Goal: Task Accomplishment & Management: Use online tool/utility

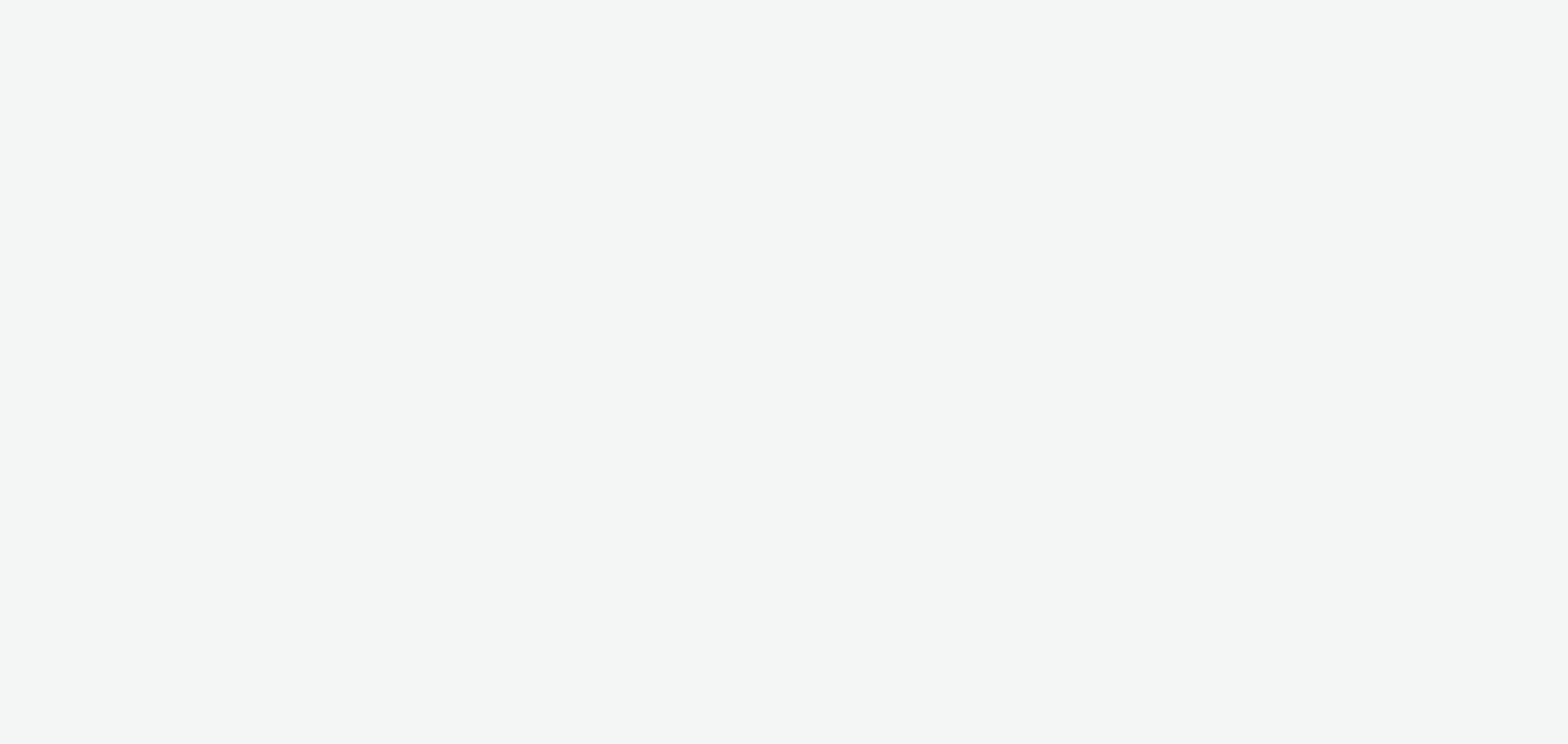
select select "ae52c008-e792-49d8-946c-ea980fe75bf6"
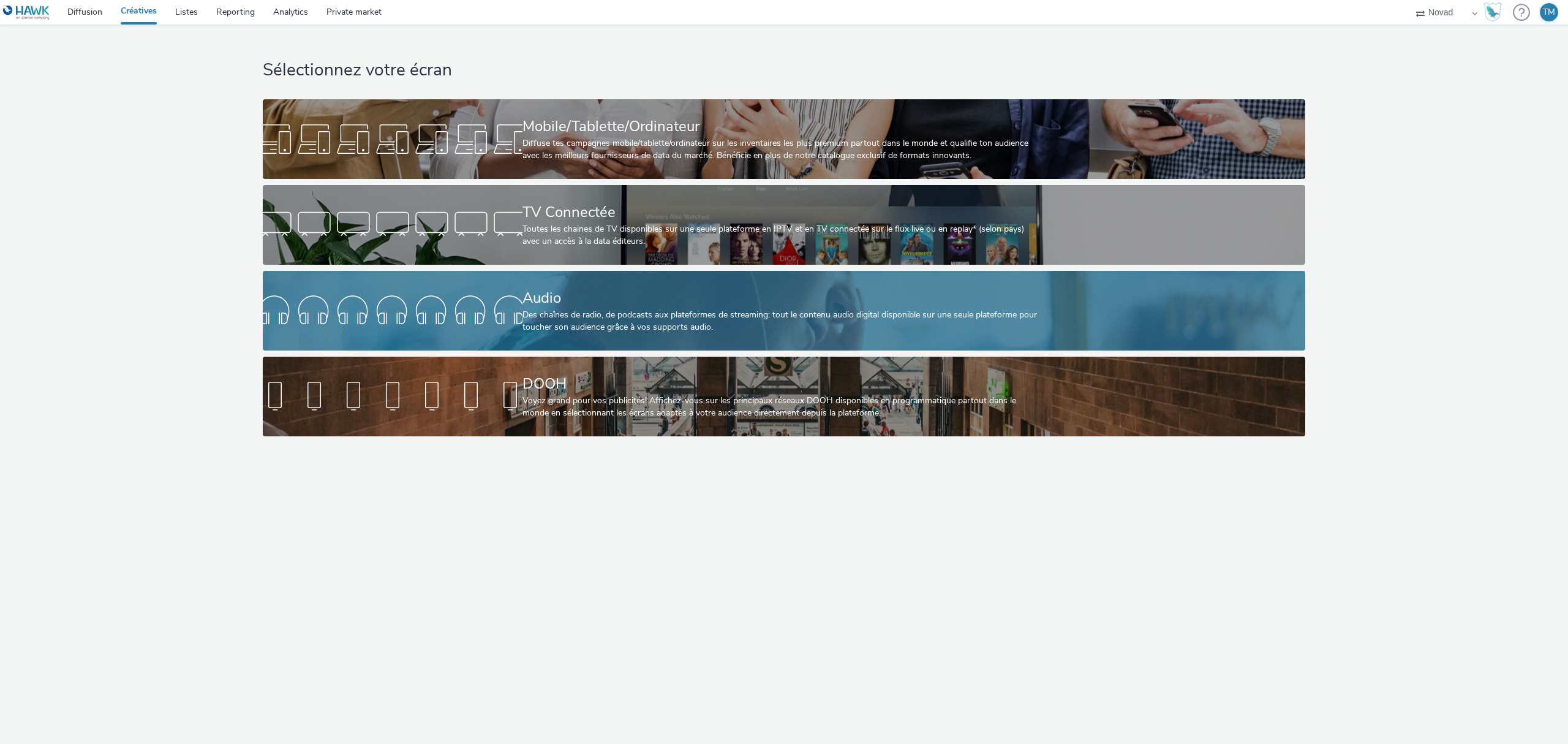
click at [447, 287] on link "Audio Des chaînes de radio, de podcasts aux plateformes de streaming: tout le c…" at bounding box center [784, 310] width 1042 height 80
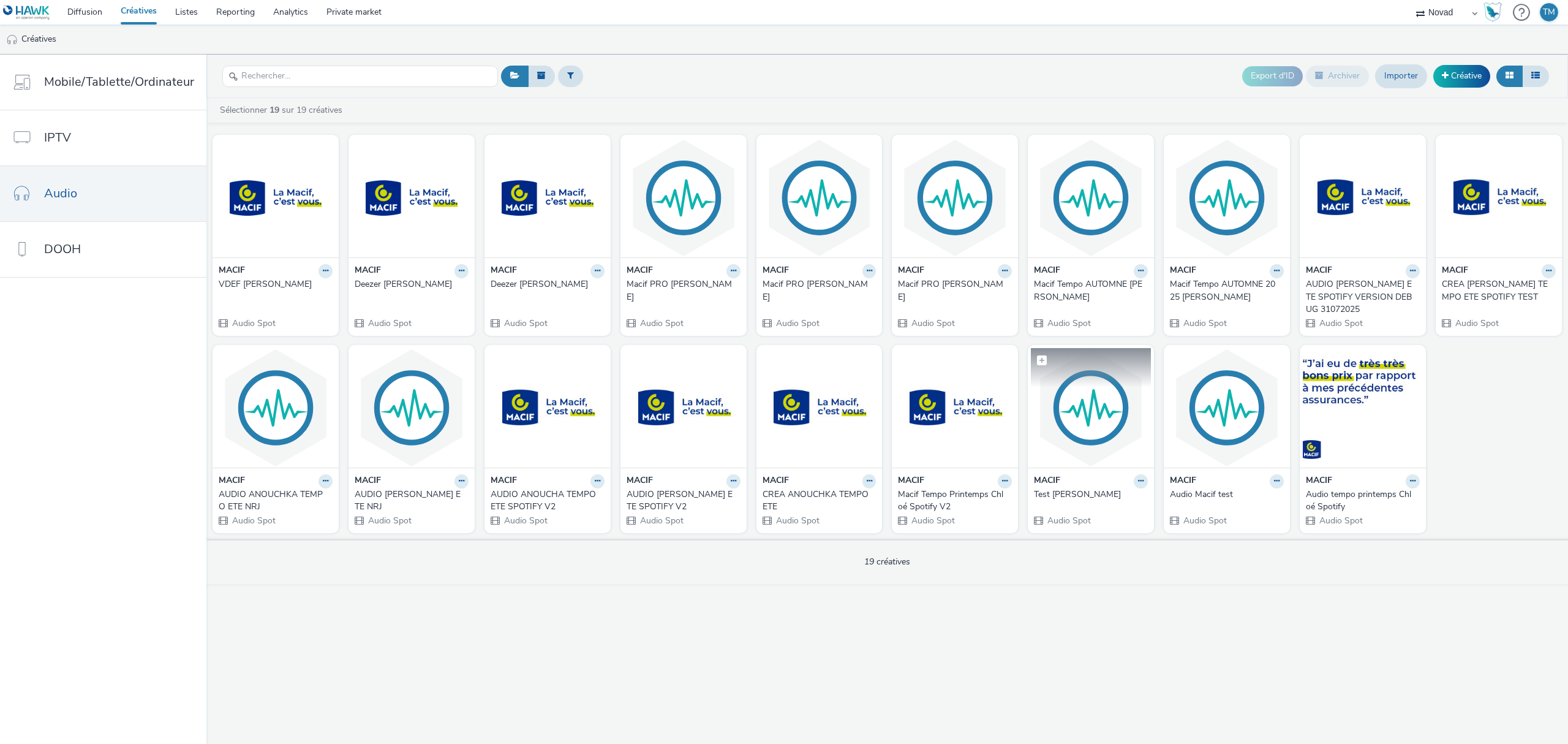
click at [1056, 358] on label at bounding box center [1091, 360] width 120 height 23
checkbox input "true"
click at [1085, 410] on img at bounding box center [1091, 408] width 120 height 120
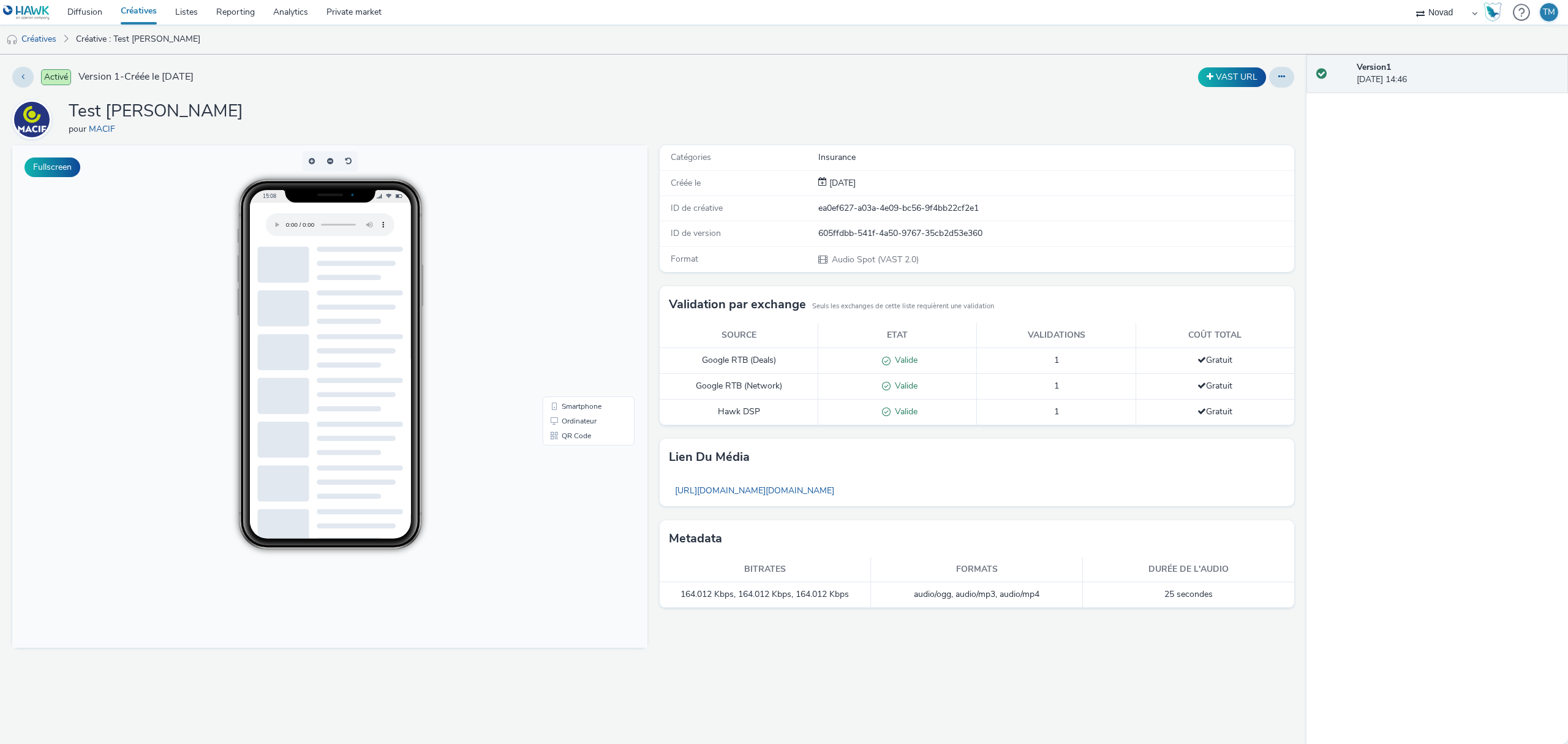
click at [353, 239] on preview-dummy-content at bounding box center [330, 461] width 161 height 445
drag, startPoint x: 279, startPoint y: 198, endPoint x: 287, endPoint y: 214, distance: 17.9
click at [280, 199] on div "15:08" at bounding box center [294, 196] width 64 height 8
click at [287, 214] on div at bounding box center [330, 221] width 161 height 36
click at [50, 160] on button "Fullscreen" at bounding box center [52, 167] width 56 height 19
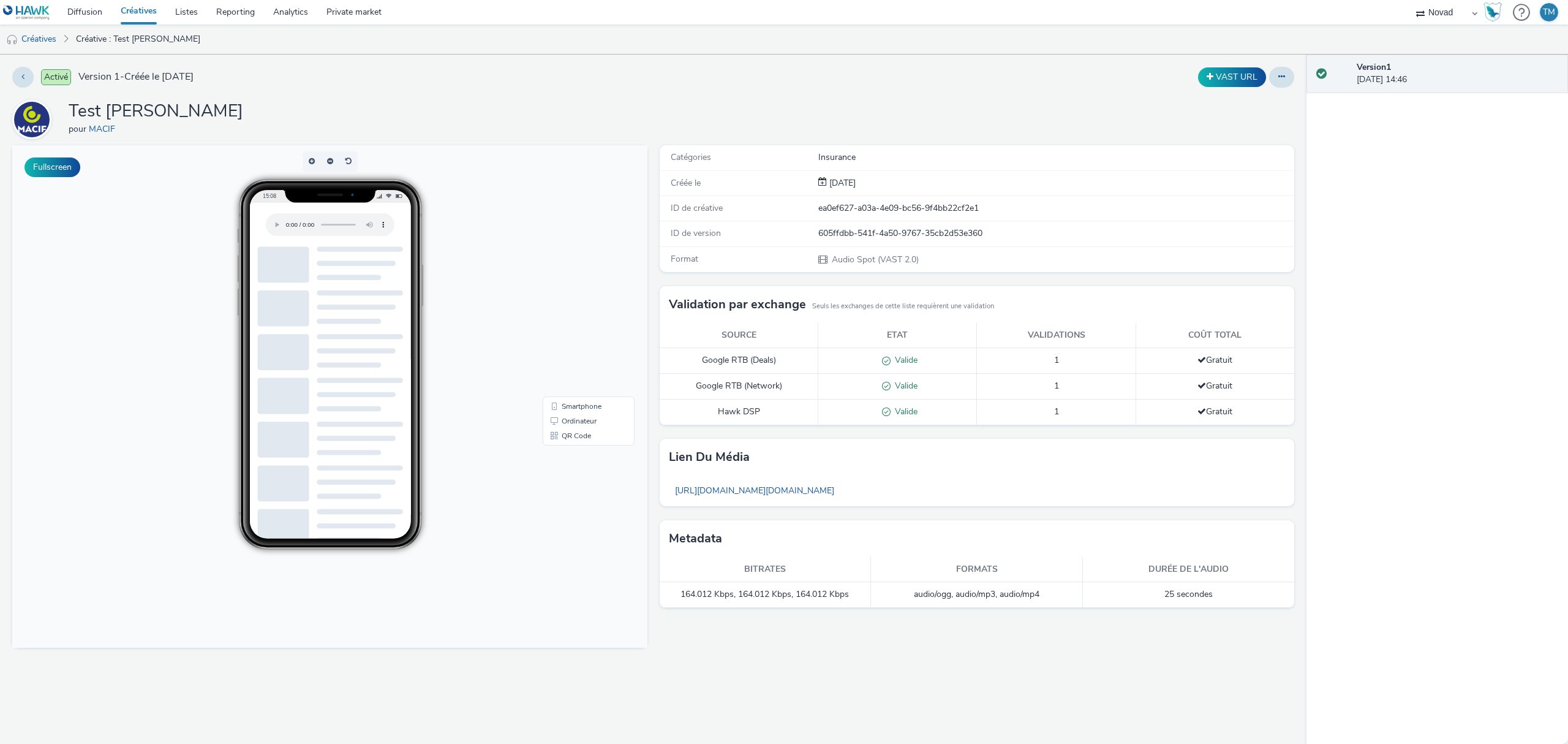
click at [151, 11] on link "Créatives" at bounding box center [138, 12] width 54 height 25
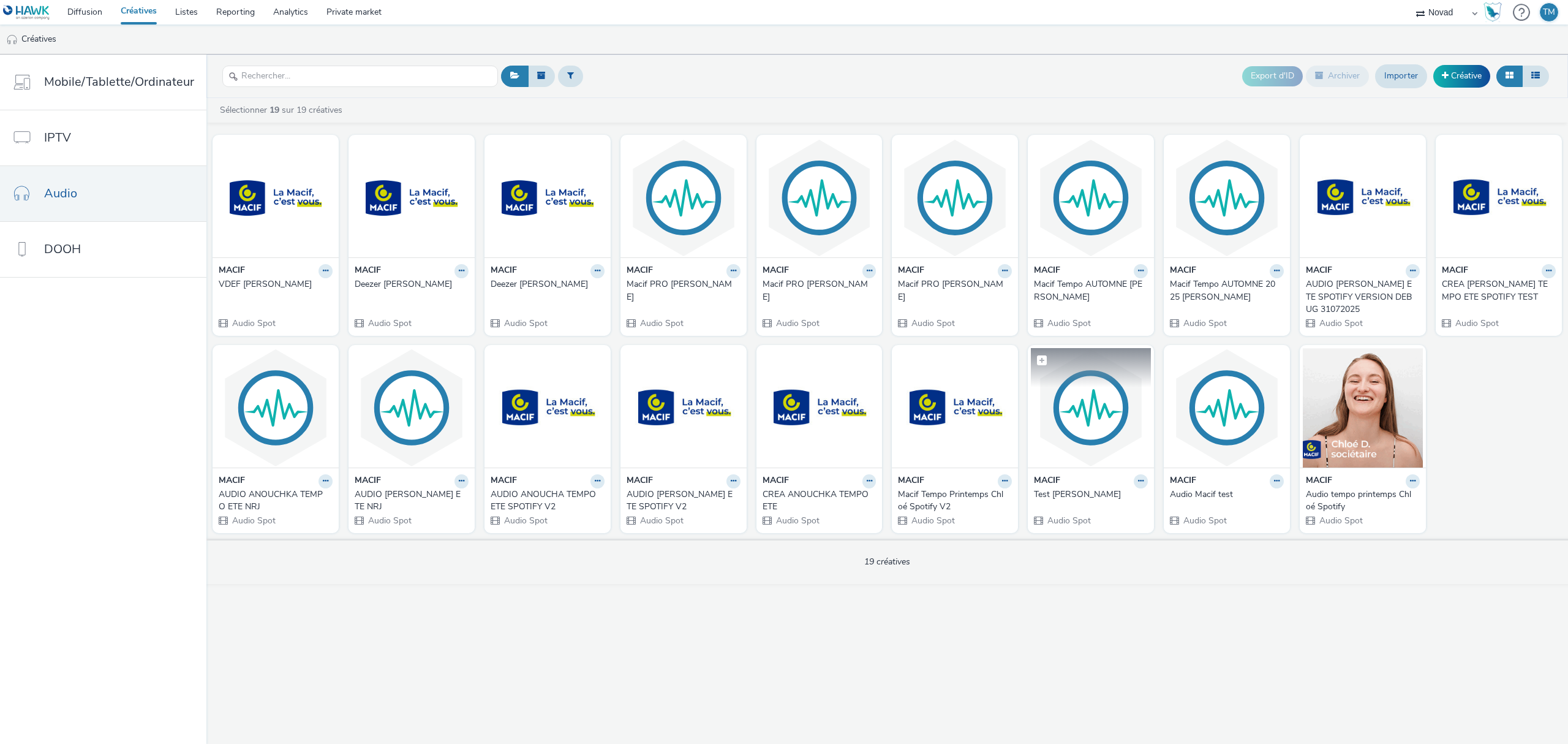
click at [1081, 427] on img at bounding box center [1091, 408] width 120 height 120
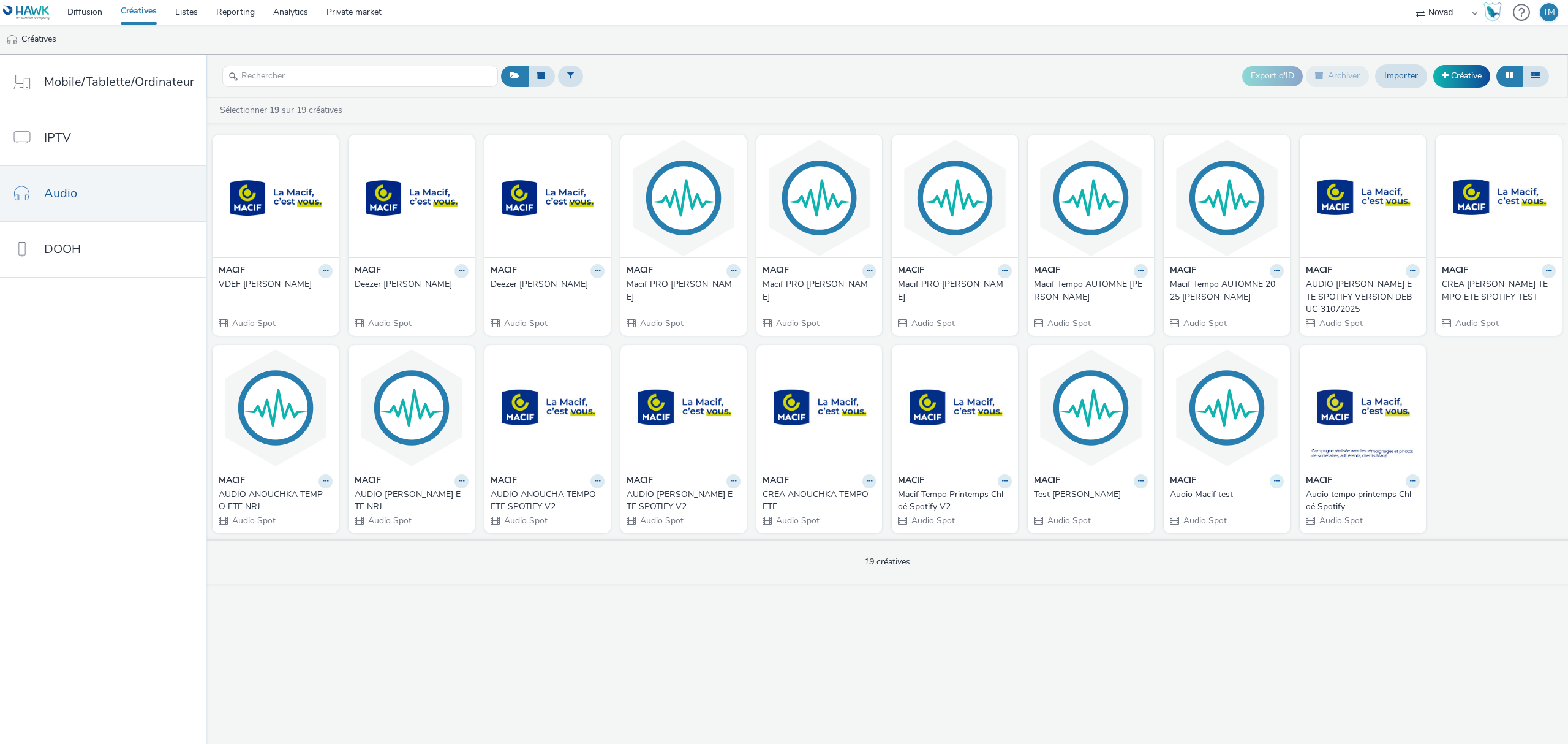
click at [1269, 478] on button at bounding box center [1276, 481] width 14 height 14
click at [1235, 502] on link "Modifier" at bounding box center [1238, 502] width 92 height 25
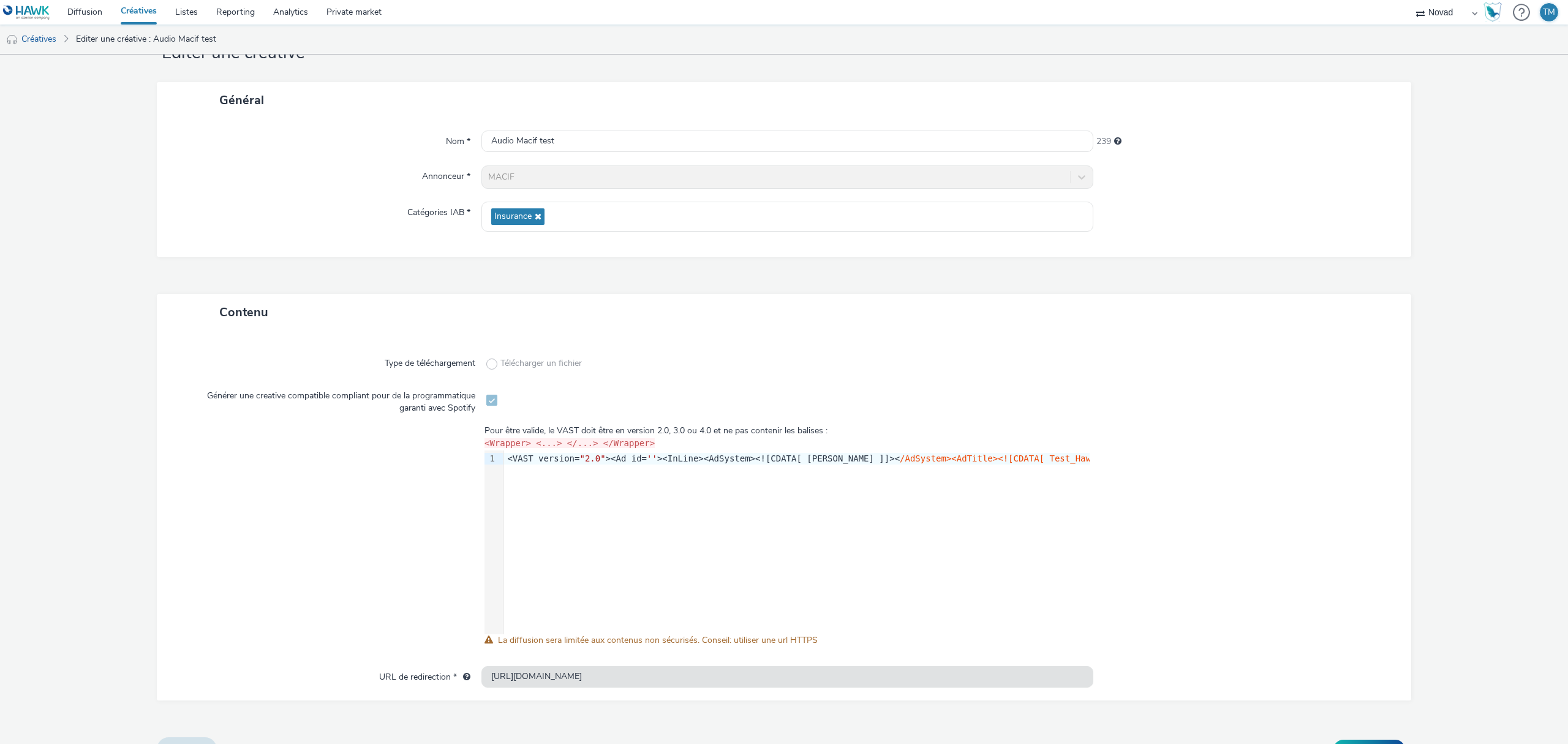
scroll to position [72, 0]
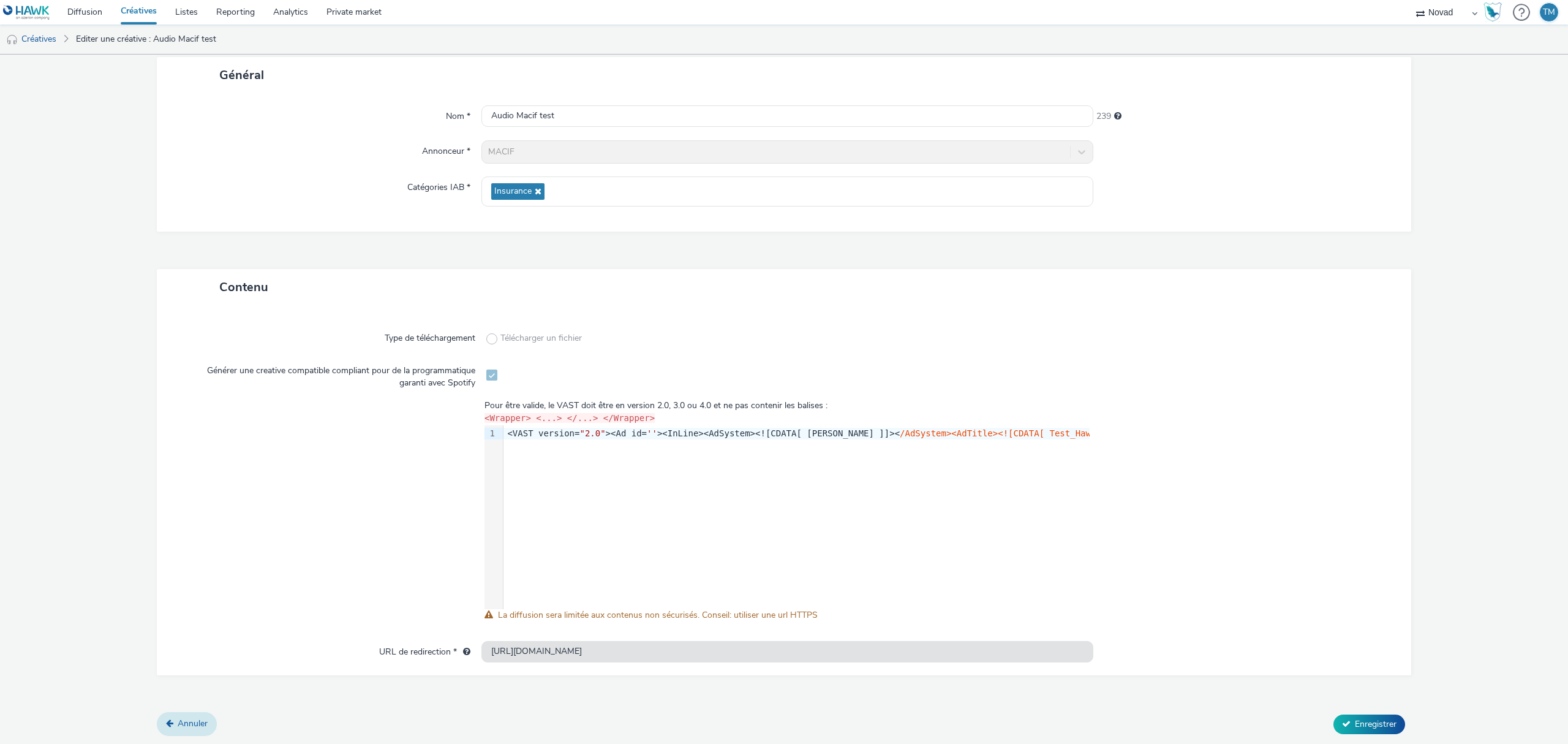
click at [206, 727] on span "Annuler" at bounding box center [193, 723] width 30 height 12
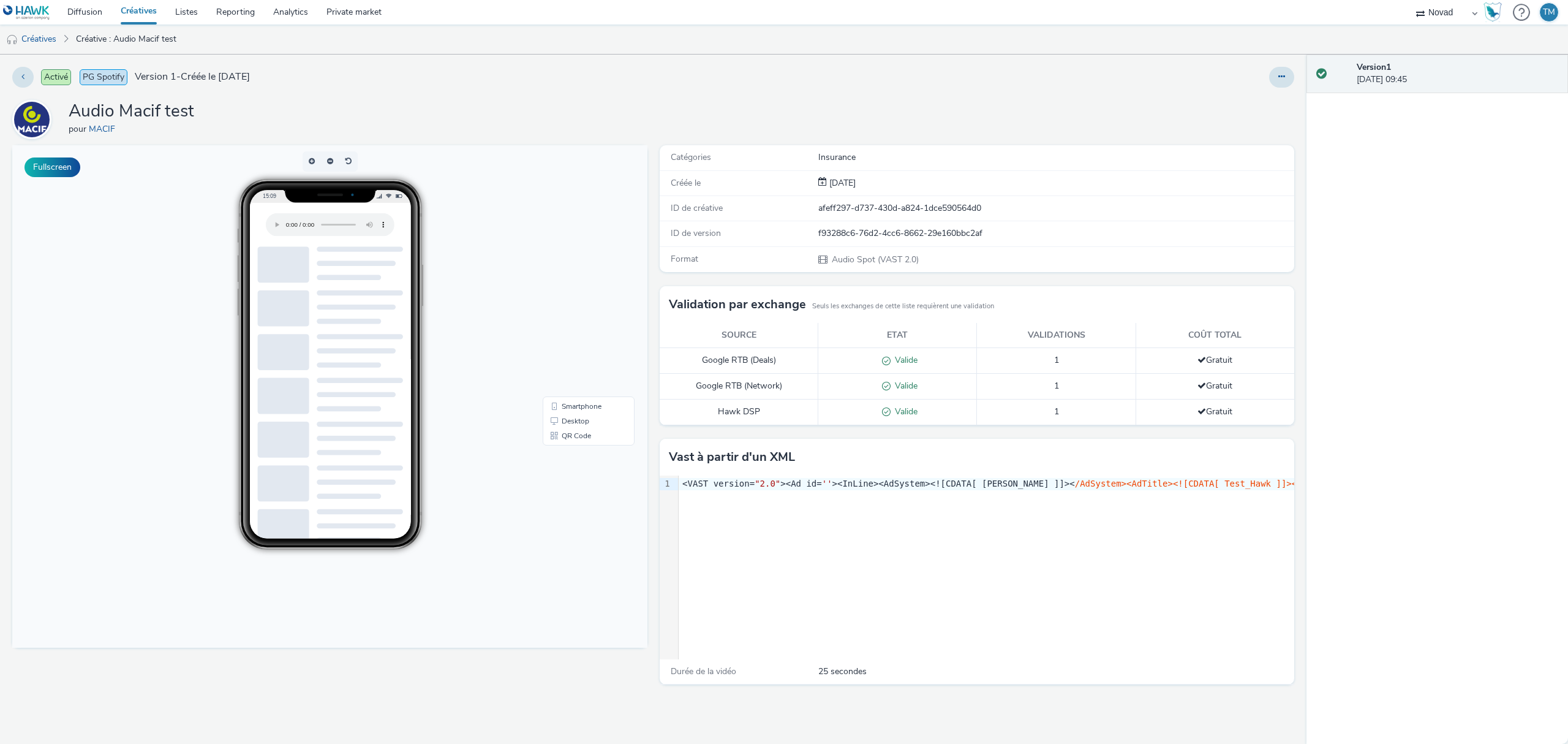
click at [130, 19] on link "Créatives" at bounding box center [138, 12] width 54 height 25
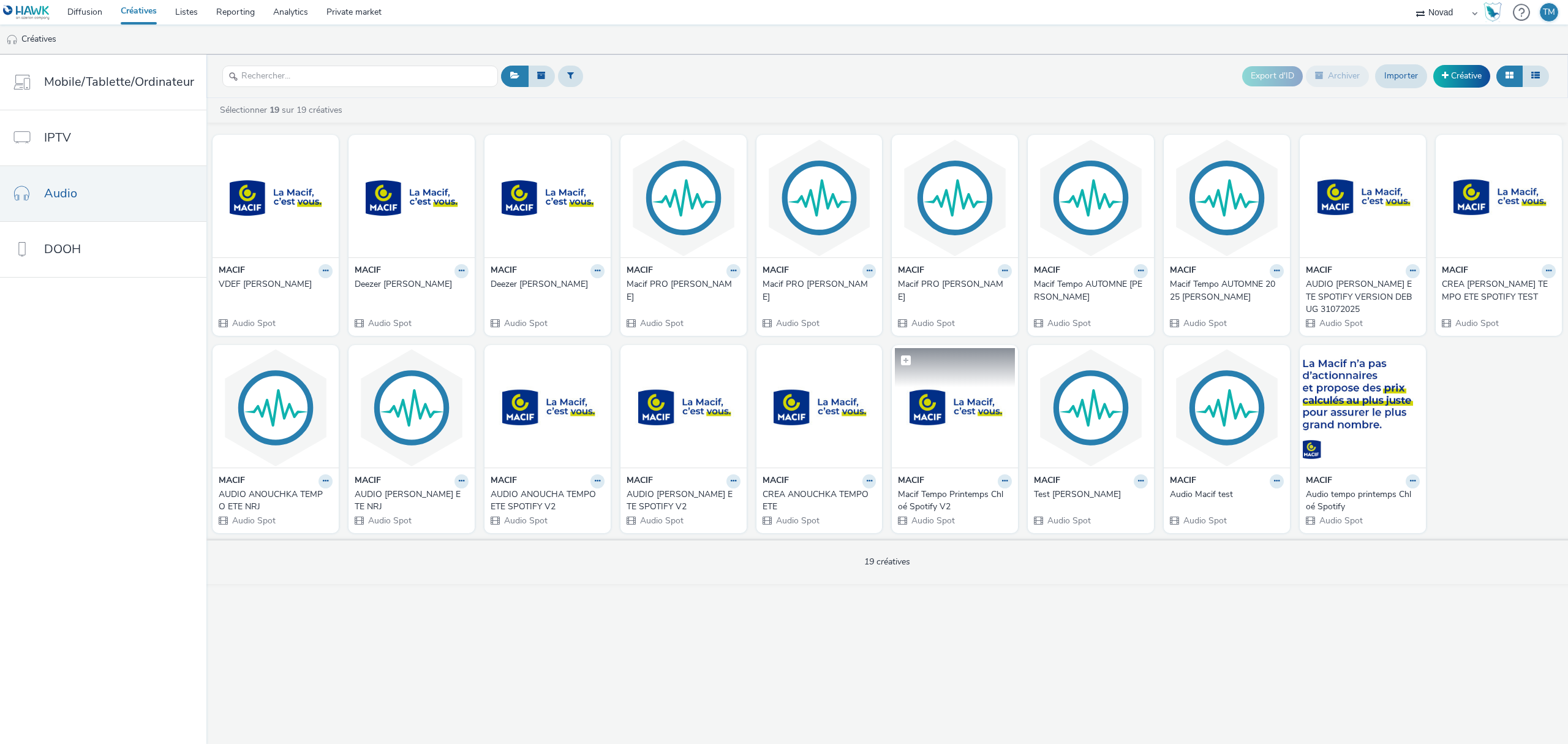
click at [956, 393] on img at bounding box center [954, 408] width 120 height 120
click at [1101, 444] on img at bounding box center [1091, 408] width 120 height 120
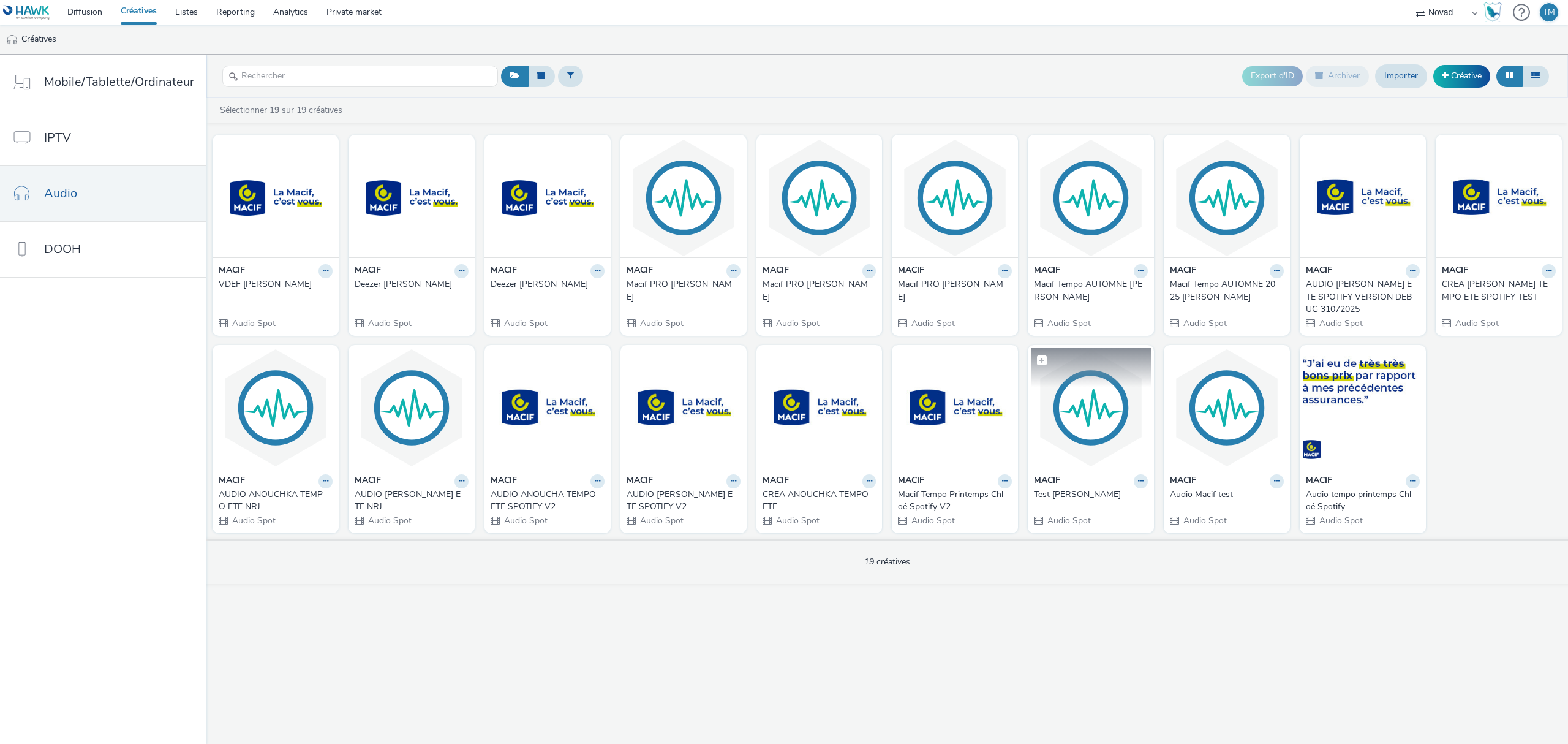
click at [1071, 421] on img at bounding box center [1091, 408] width 120 height 120
click at [1108, 410] on img at bounding box center [1091, 408] width 120 height 120
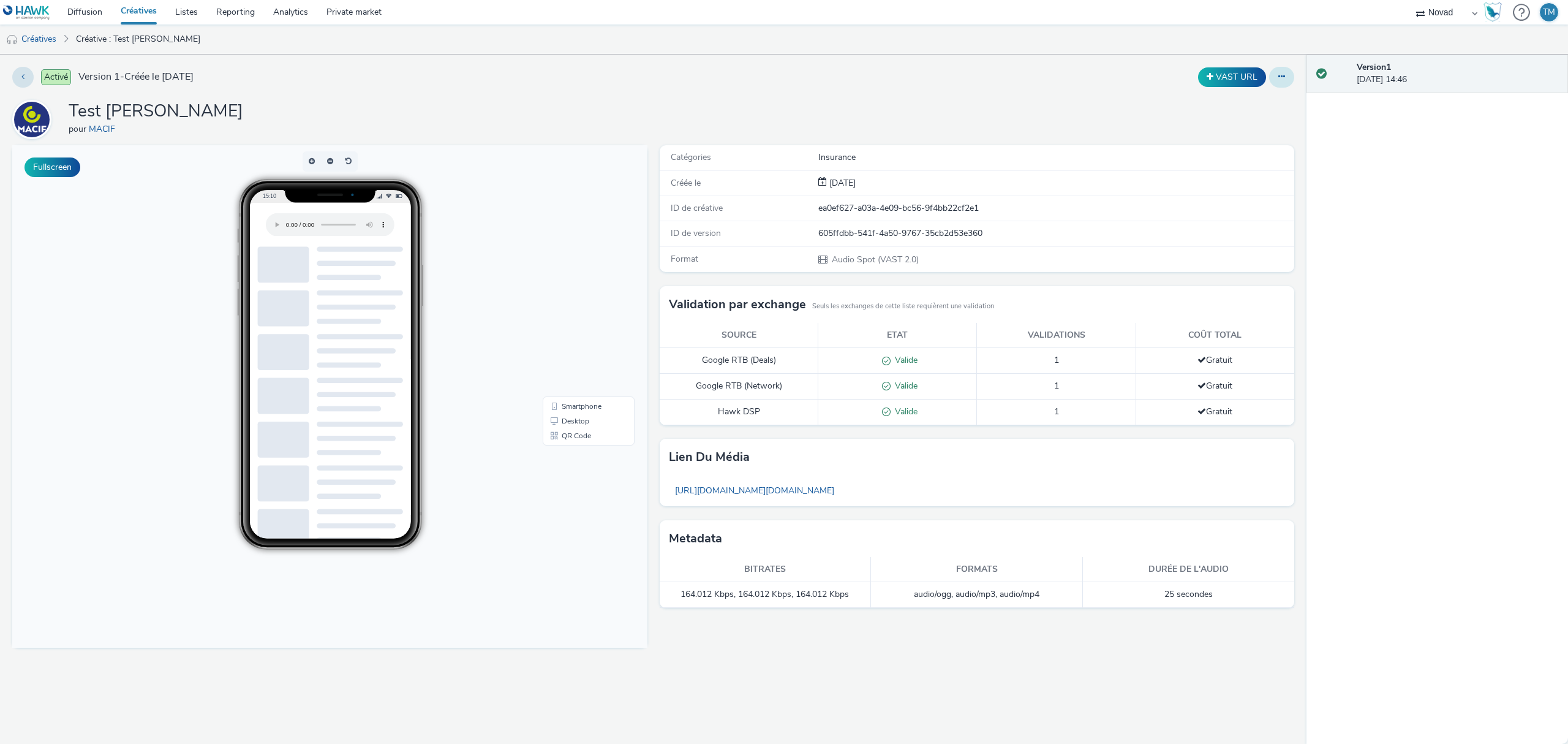
click at [1284, 72] on button at bounding box center [1281, 77] width 25 height 21
click at [1242, 103] on link "Modifier" at bounding box center [1248, 102] width 92 height 25
